Goal: Book appointment/travel/reservation

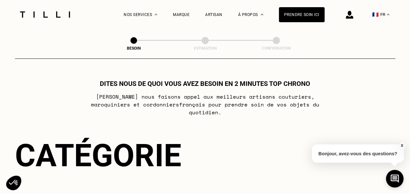
click at [63, 18] on div at bounding box center [45, 14] width 55 height 29
click at [64, 13] on img at bounding box center [45, 14] width 55 height 6
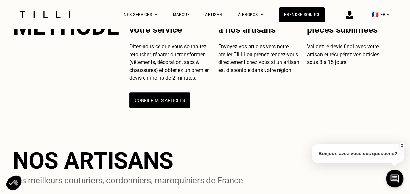
scroll to position [261, 0]
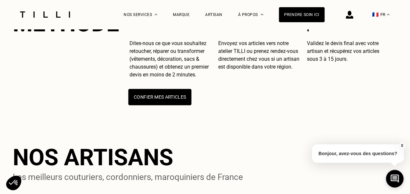
click at [154, 105] on button "Confier mes articles" at bounding box center [159, 97] width 63 height 16
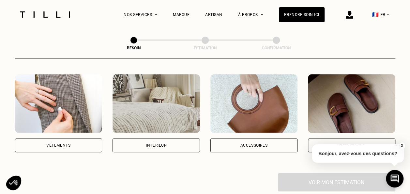
scroll to position [130, 0]
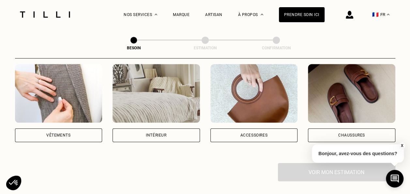
click at [161, 95] on img at bounding box center [156, 93] width 87 height 59
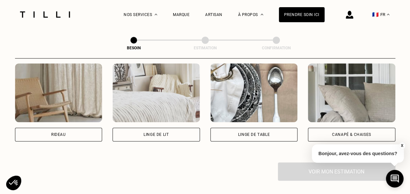
scroll to position [311, 0]
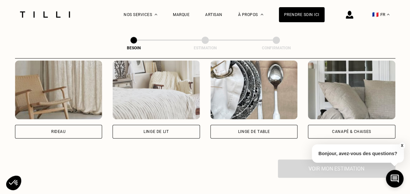
click at [72, 83] on img at bounding box center [58, 89] width 87 height 59
select select "FR"
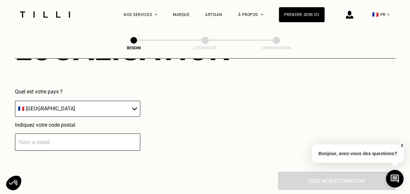
scroll to position [489, 0]
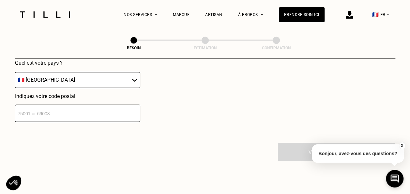
click at [67, 109] on input "number" at bounding box center [77, 112] width 125 height 17
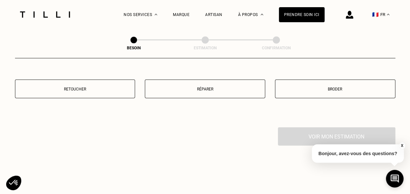
scroll to position [684, 0]
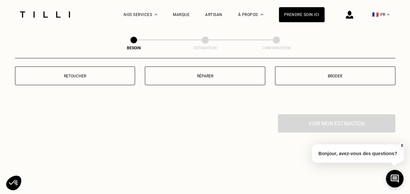
type input "62179"
click at [220, 74] on p "Réparer" at bounding box center [204, 76] width 113 height 5
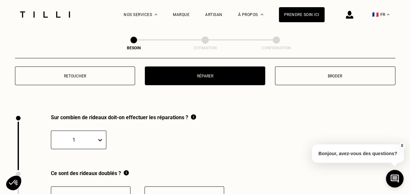
scroll to position [720, 0]
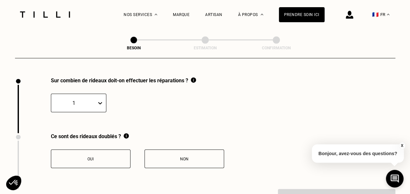
click at [99, 98] on div "1" at bounding box center [78, 103] width 55 height 19
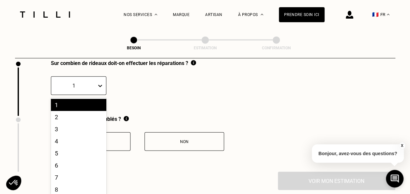
scroll to position [738, 0]
click at [85, 112] on div "2" at bounding box center [78, 117] width 55 height 12
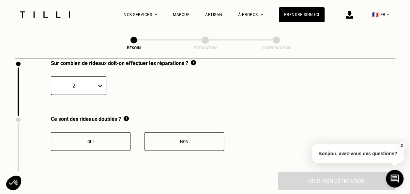
scroll to position [770, 0]
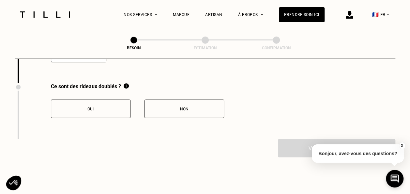
click at [114, 101] on button "Oui" at bounding box center [91, 108] width 80 height 19
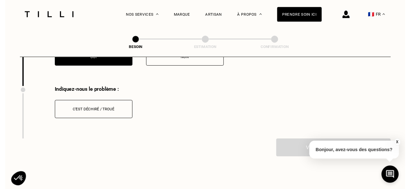
scroll to position [832, 0]
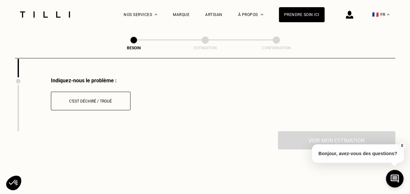
click at [120, 100] on button "C‘est déchiré / troué" at bounding box center [91, 101] width 80 height 19
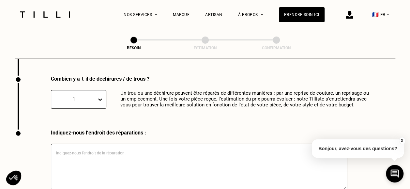
scroll to position [897, 0]
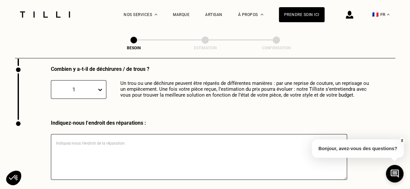
click at [102, 87] on div at bounding box center [101, 90] width 9 height 12
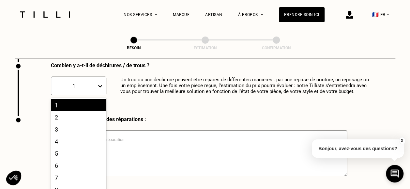
scroll to position [901, 0]
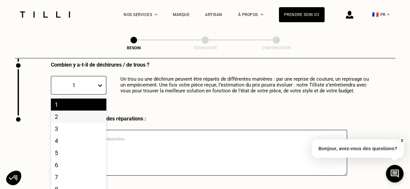
click at [81, 113] on div "2" at bounding box center [78, 117] width 55 height 12
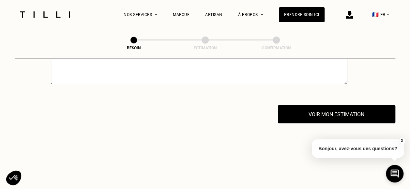
scroll to position [999, 0]
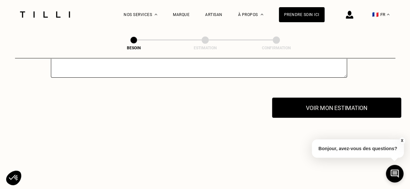
click at [299, 108] on button "Voir mon estimation" at bounding box center [336, 108] width 129 height 20
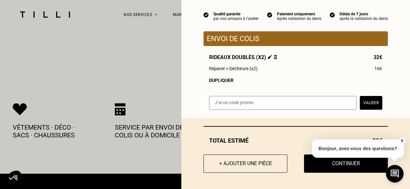
scroll to position [1097, 0]
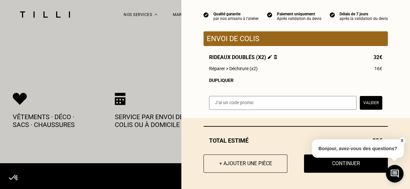
click at [401, 139] on button "X" at bounding box center [402, 140] width 7 height 7
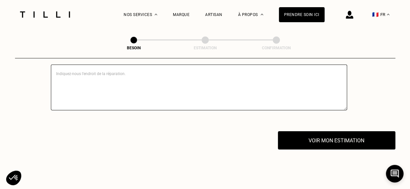
scroll to position [999, 0]
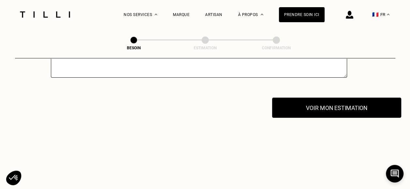
click at [293, 106] on button "Voir mon estimation" at bounding box center [336, 108] width 129 height 20
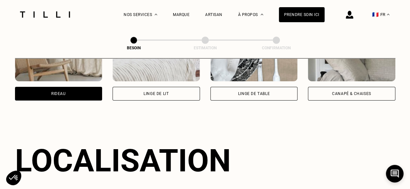
scroll to position [359, 0]
